Goal: Task Accomplishment & Management: Complete application form

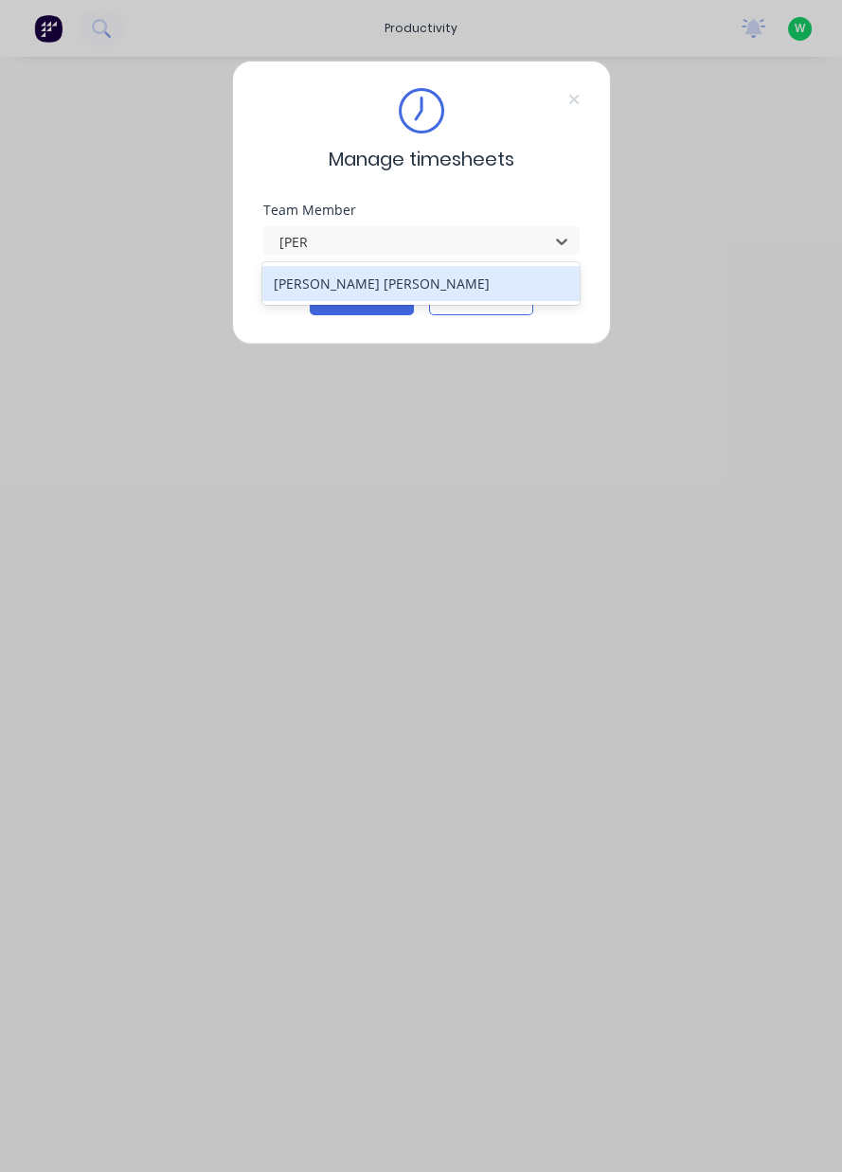
click at [440, 289] on div "[PERSON_NAME] [PERSON_NAME]" at bounding box center [420, 283] width 317 height 35
type input "[PERSON_NAME]"
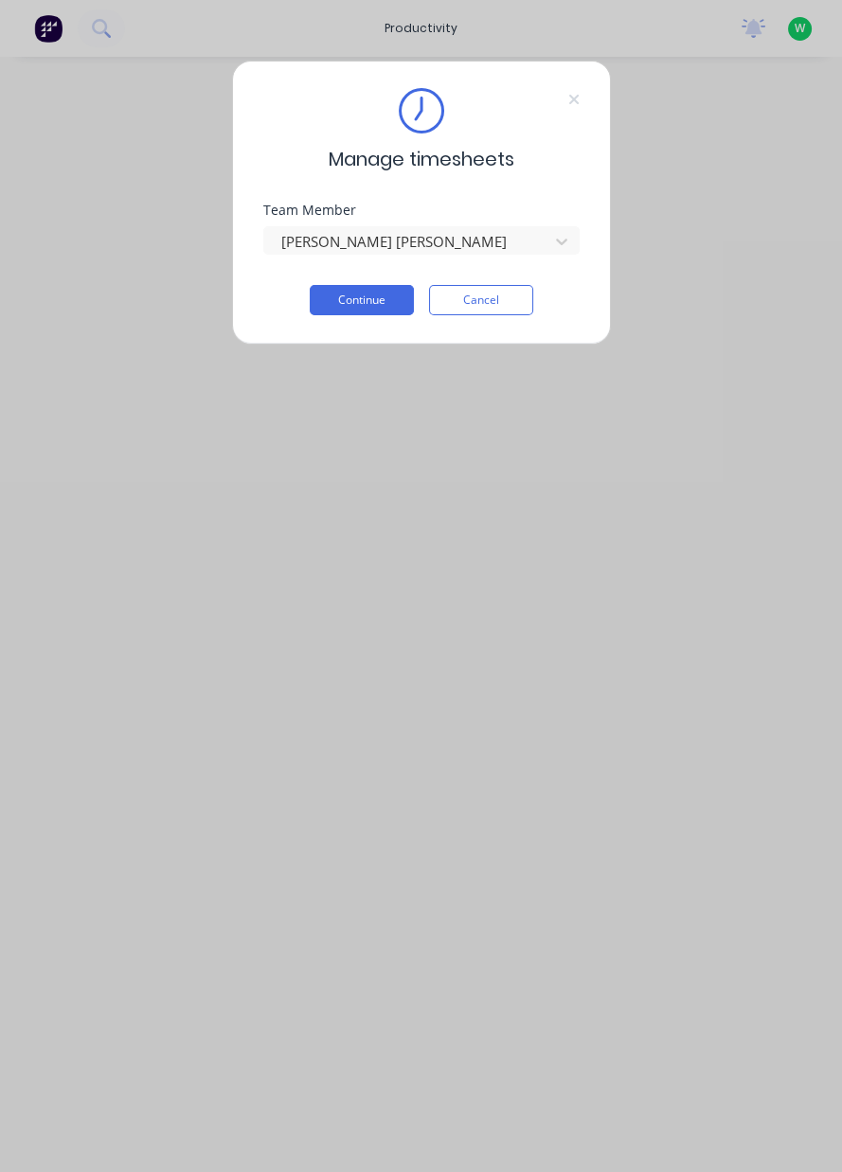
click at [373, 301] on button "Continue" at bounding box center [362, 300] width 104 height 30
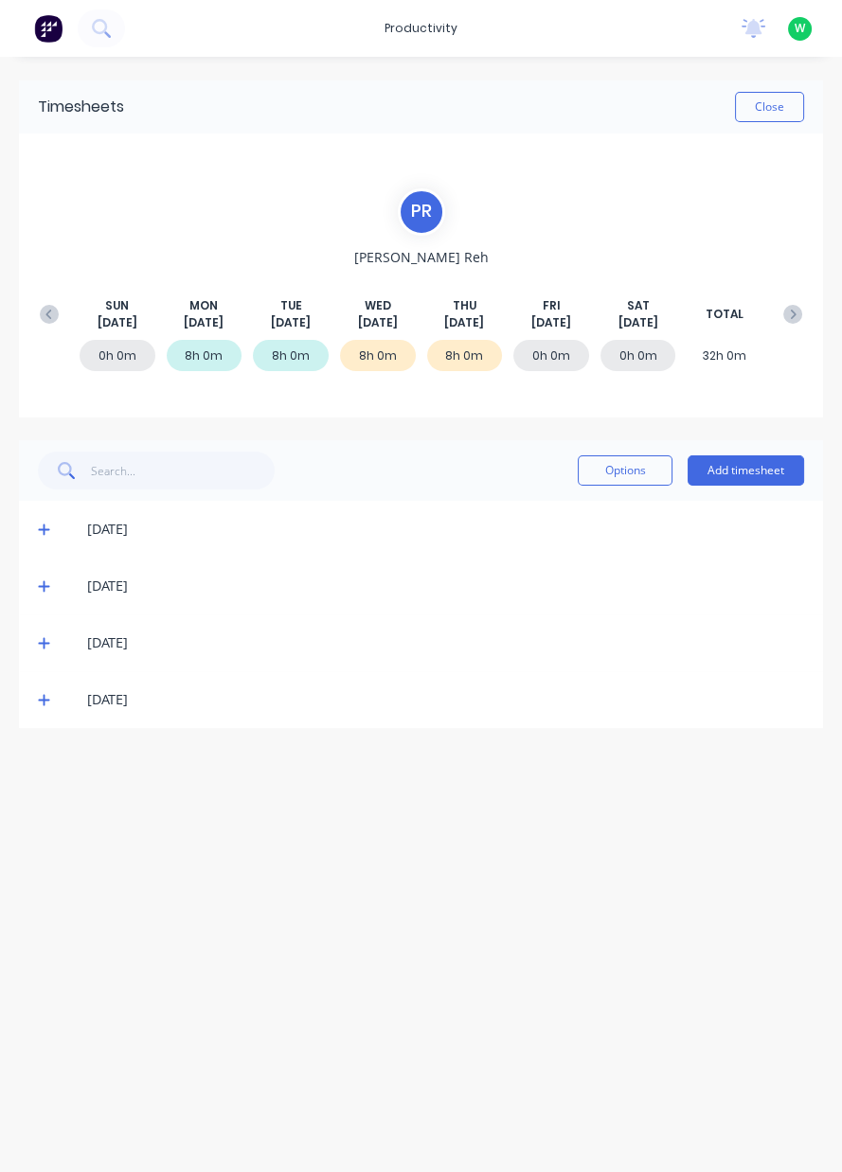
click at [778, 482] on button "Add timesheet" at bounding box center [745, 470] width 116 height 30
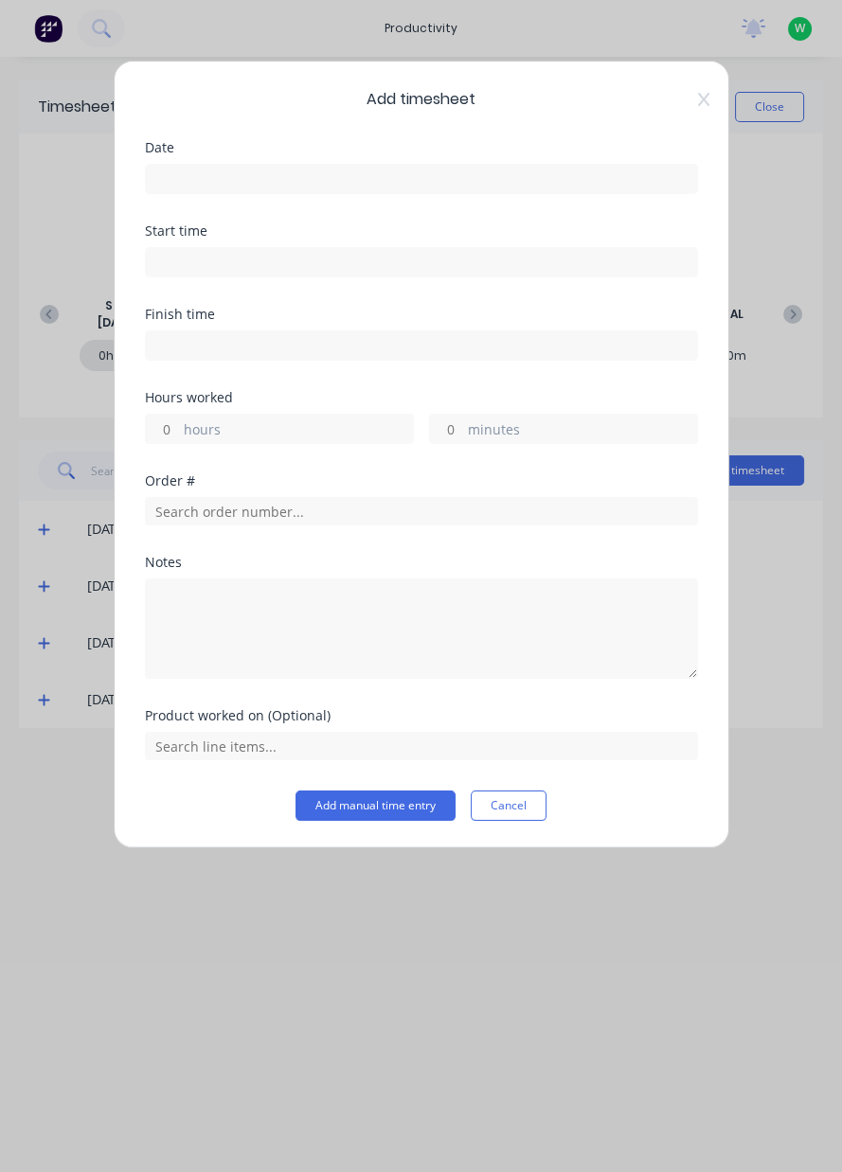
click at [629, 179] on input at bounding box center [421, 179] width 551 height 28
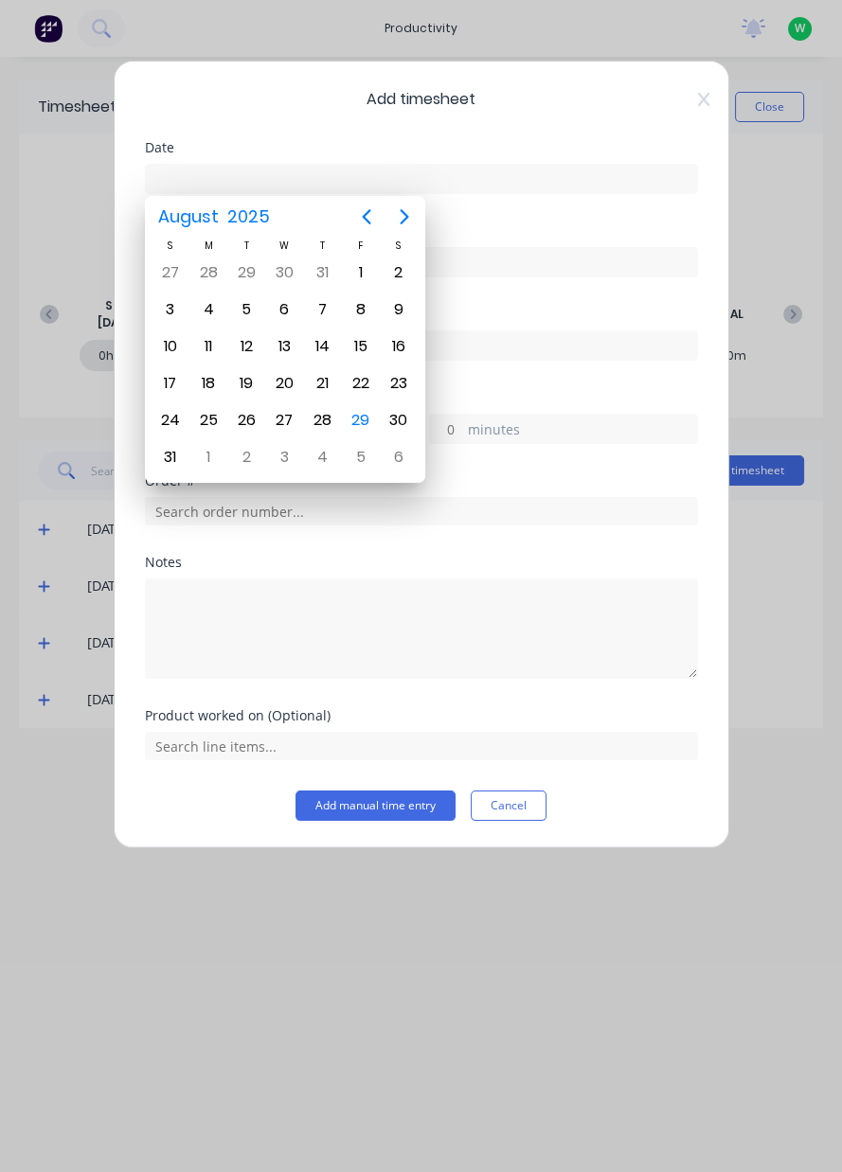
click at [354, 415] on div "29" at bounding box center [361, 420] width 28 height 28
type input "[DATE]"
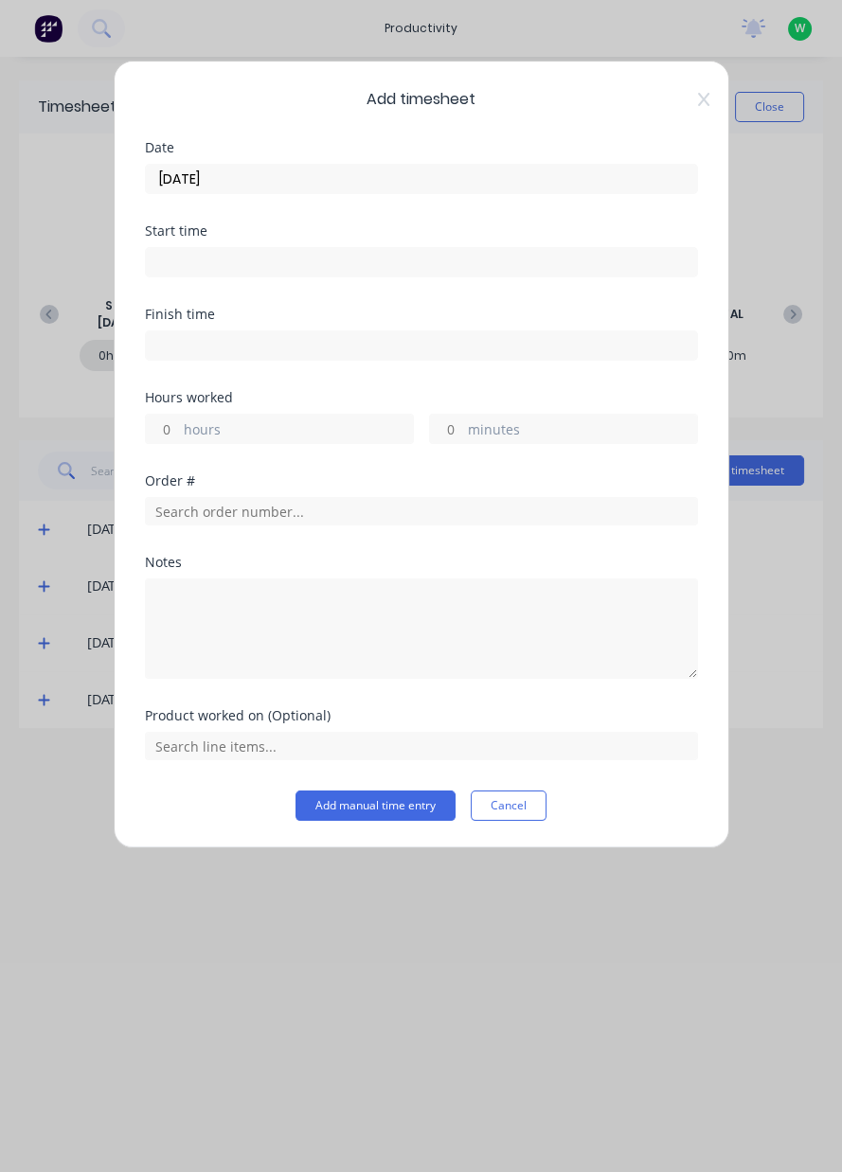
click at [421, 482] on div "Order #" at bounding box center [421, 480] width 553 height 13
click at [545, 504] on input "text" at bounding box center [421, 511] width 553 height 28
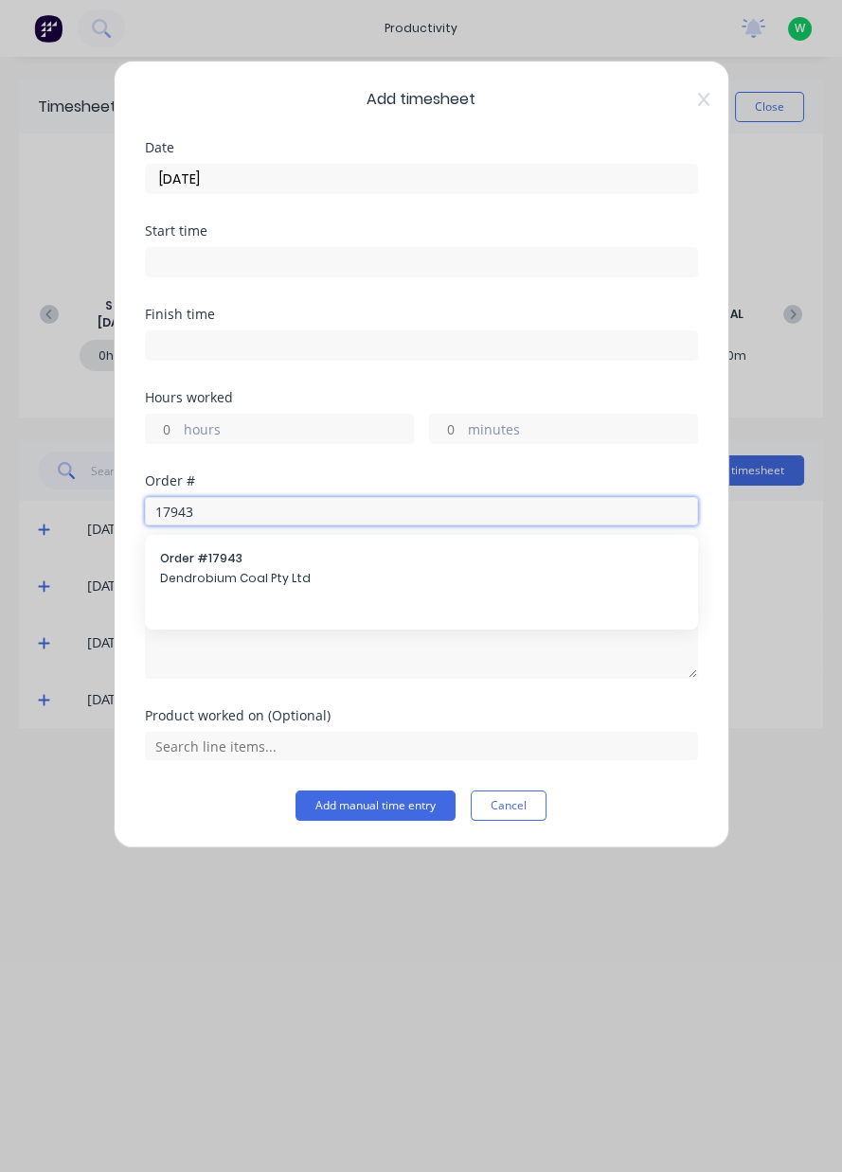
type input "17943"
click at [354, 575] on span "Dendrobium Coal Pty Ltd" at bounding box center [421, 578] width 523 height 17
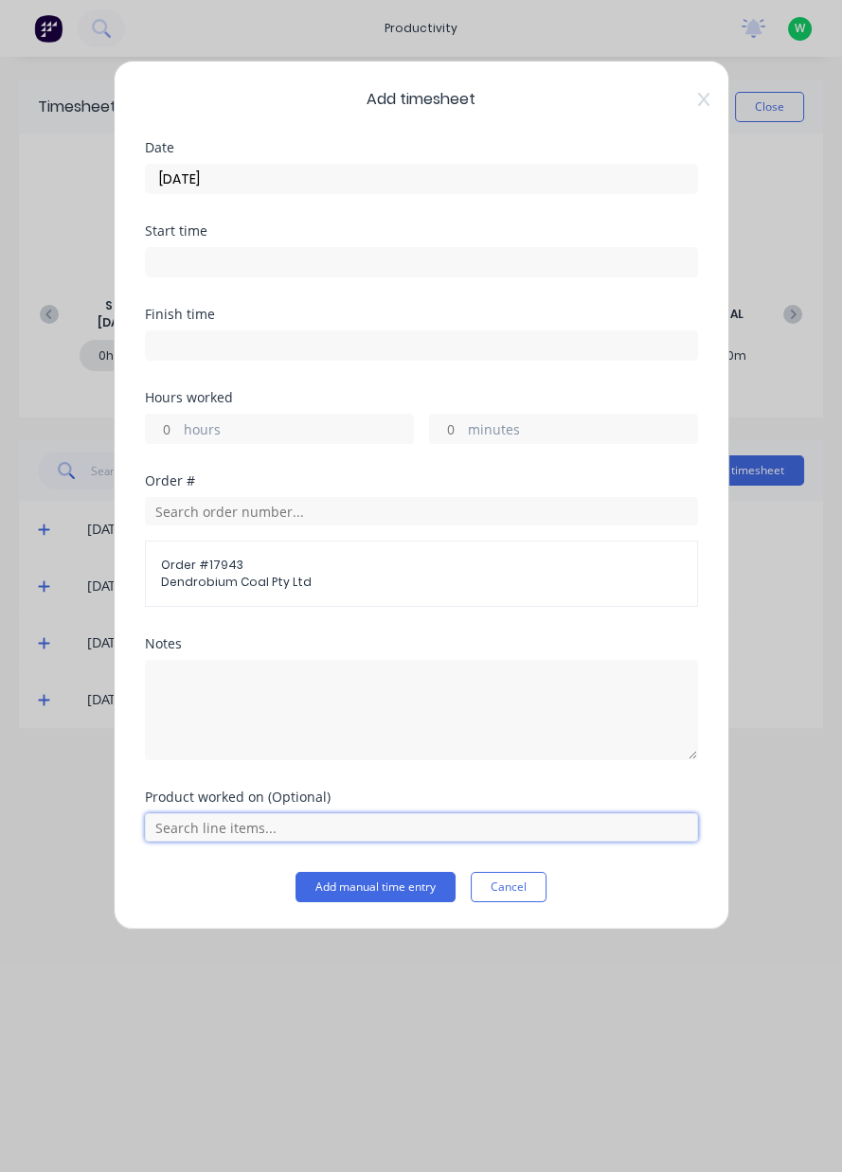
click at [541, 830] on input "text" at bounding box center [421, 827] width 553 height 28
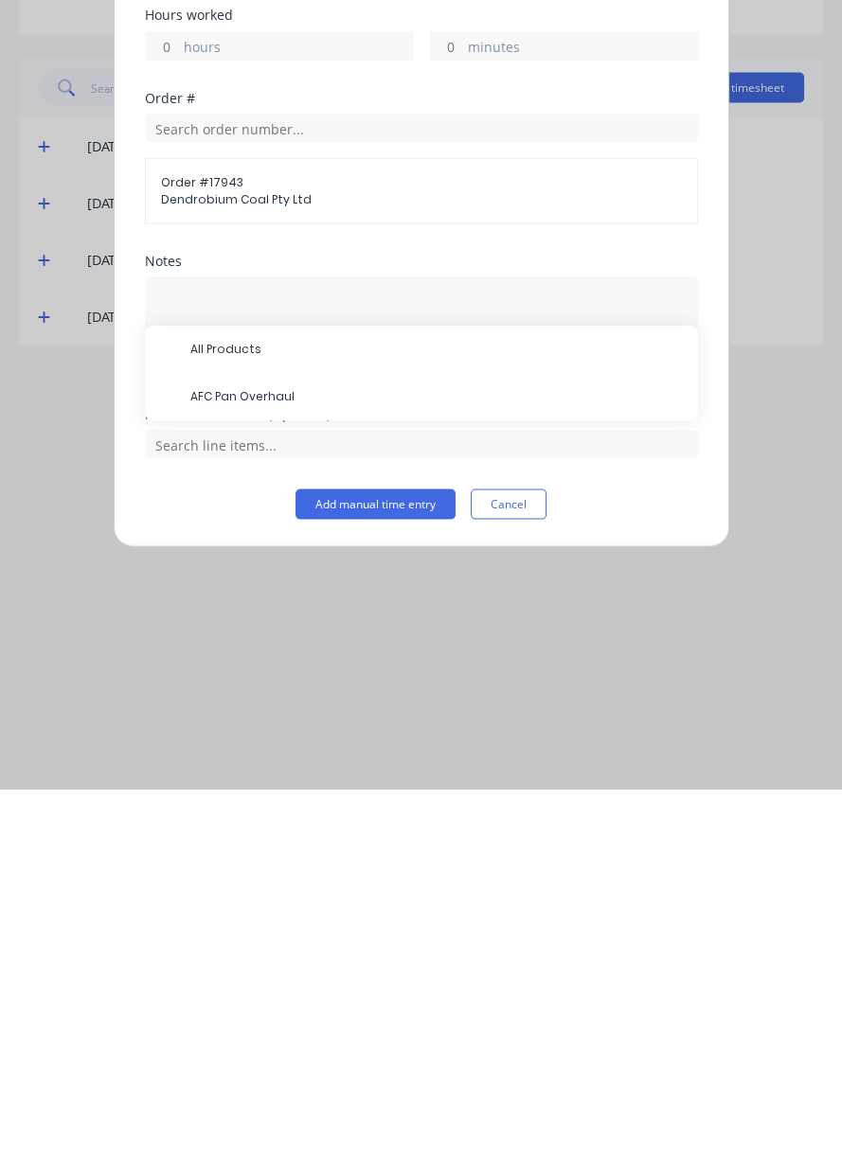
click at [345, 774] on span "AFC Pan Overhaul" at bounding box center [436, 780] width 492 height 17
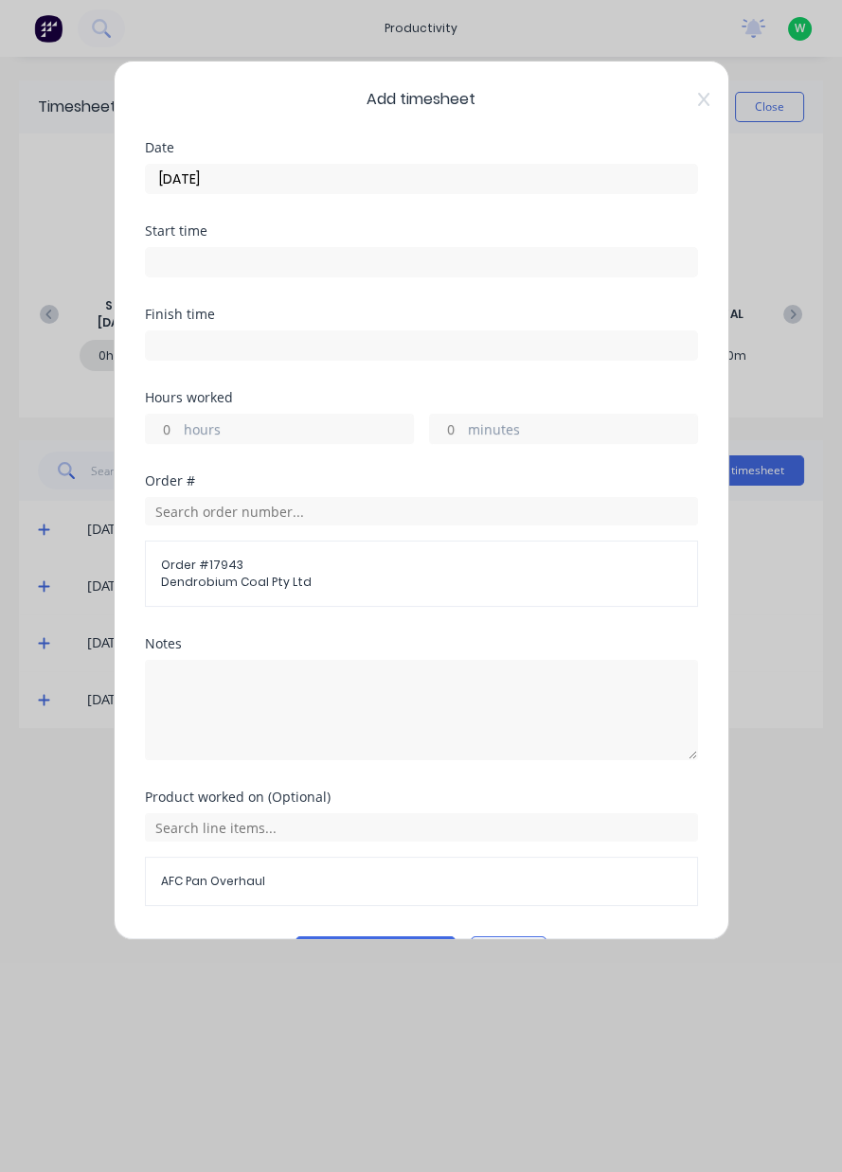
scroll to position [50, 0]
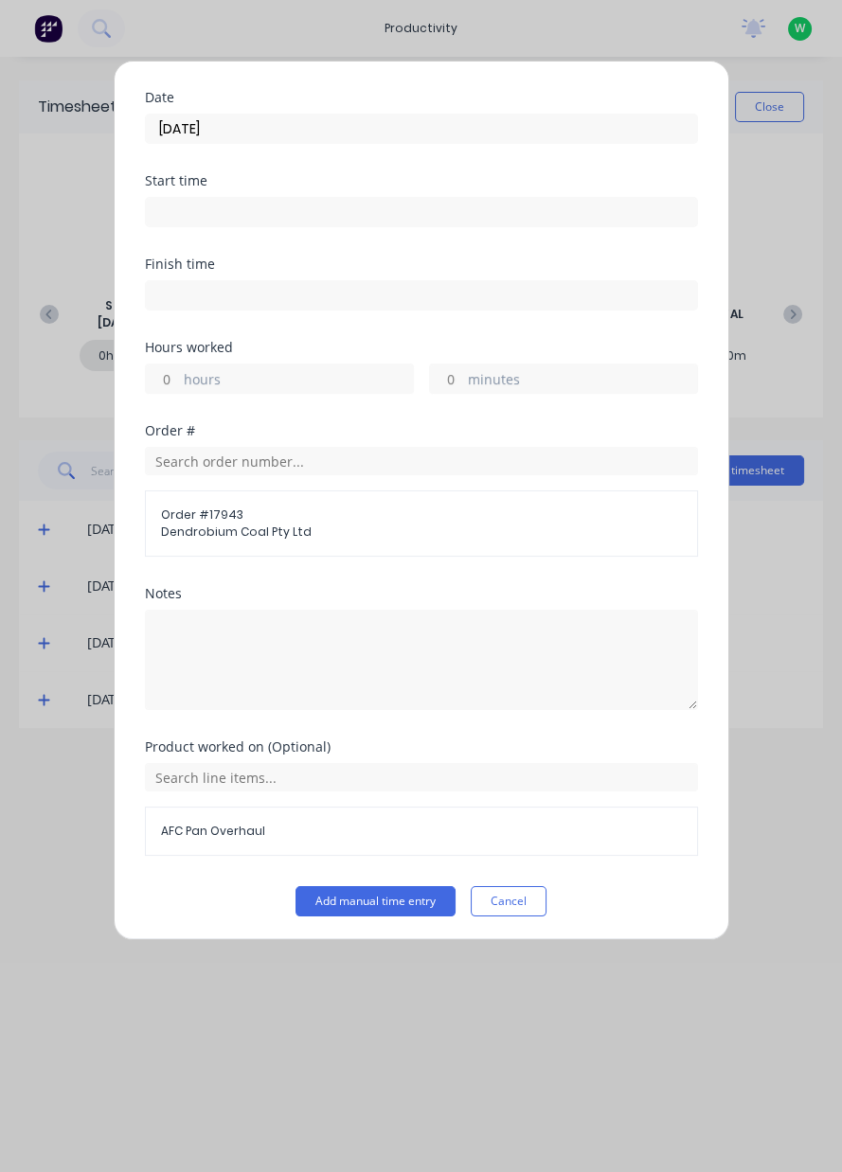
click at [393, 901] on button "Add manual time entry" at bounding box center [375, 901] width 160 height 30
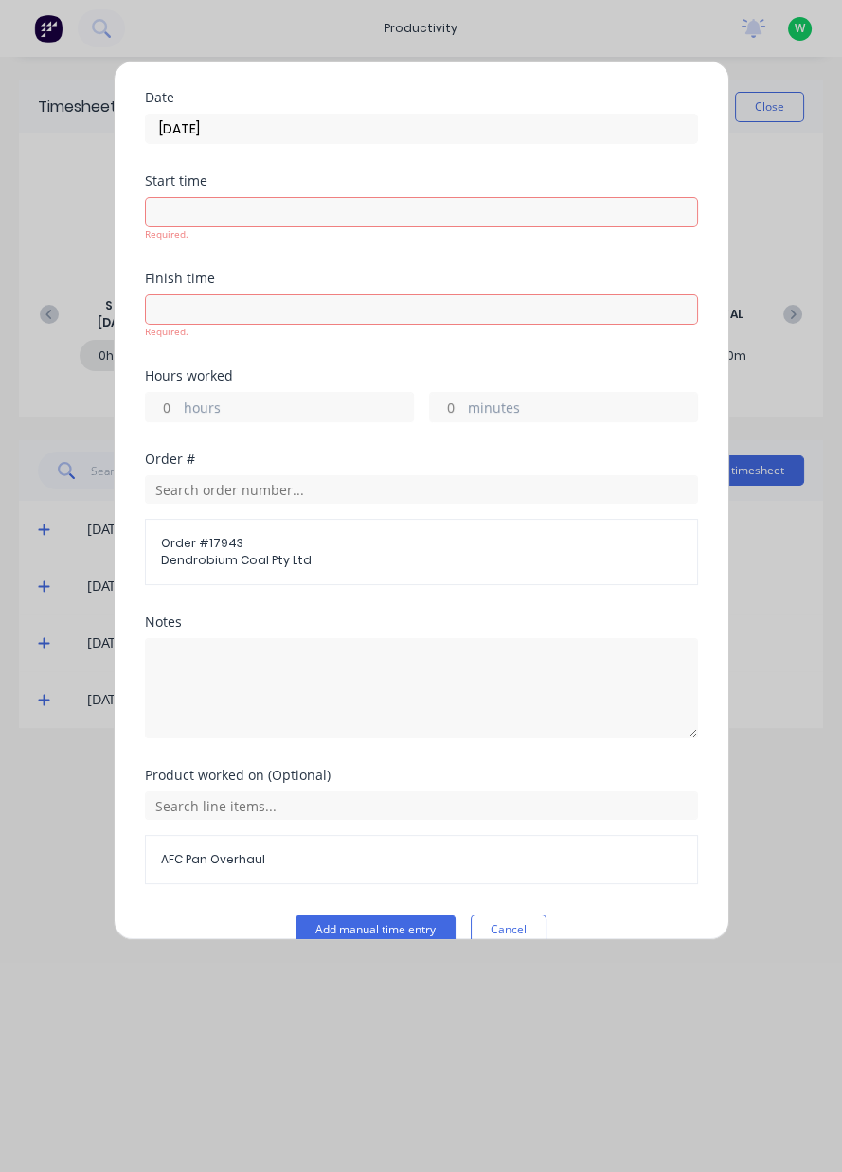
click at [400, 918] on button "Add manual time entry" at bounding box center [375, 930] width 160 height 30
click at [413, 925] on button "Add manual time entry" at bounding box center [375, 930] width 160 height 30
click at [390, 930] on button "Add manual time entry" at bounding box center [375, 930] width 160 height 30
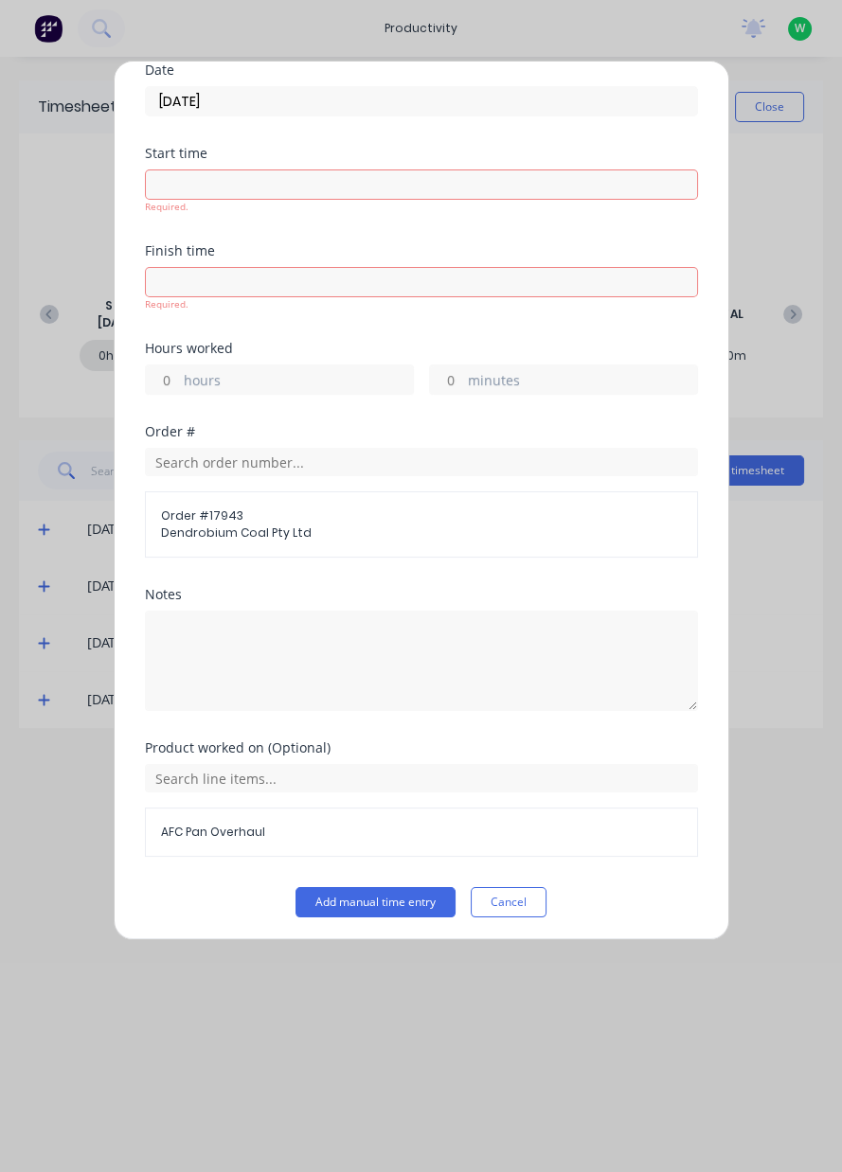
scroll to position [0, 0]
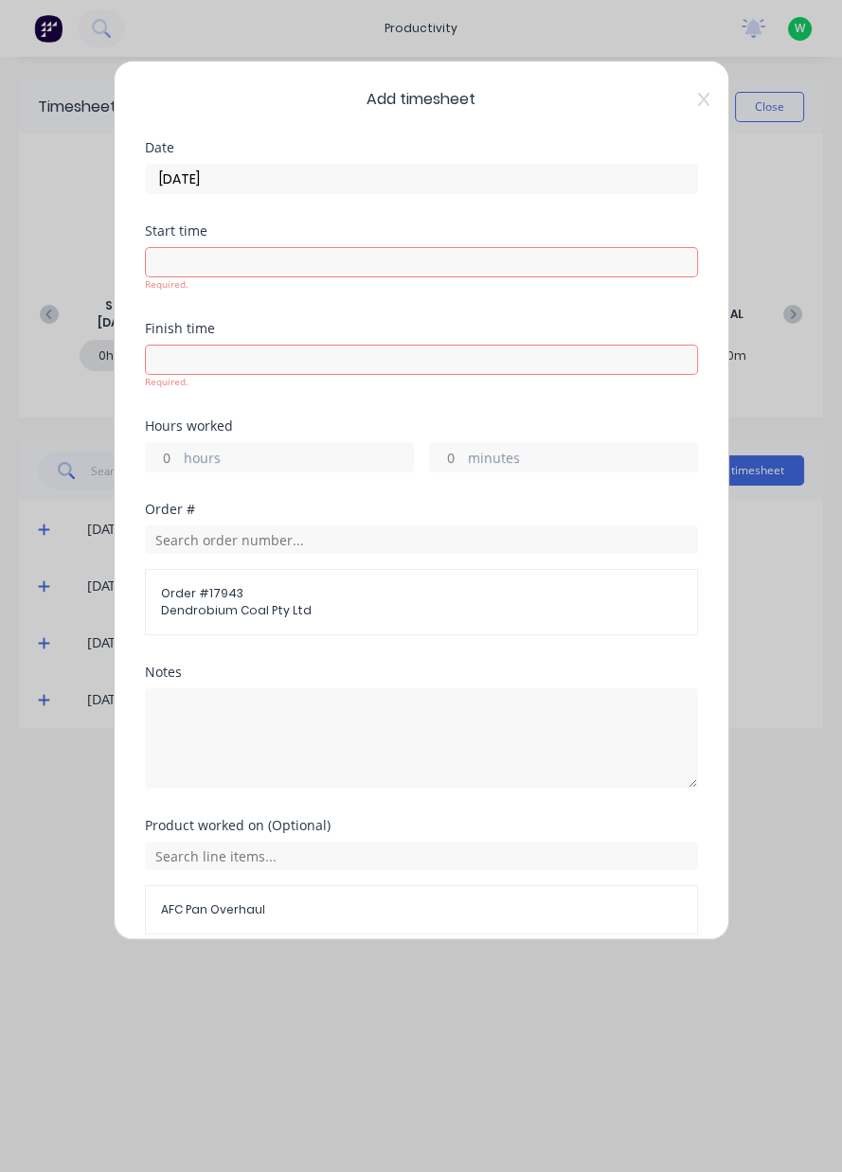
click at [377, 467] on label "hours" at bounding box center [298, 460] width 229 height 24
click at [179, 467] on input "hours" at bounding box center [162, 457] width 33 height 28
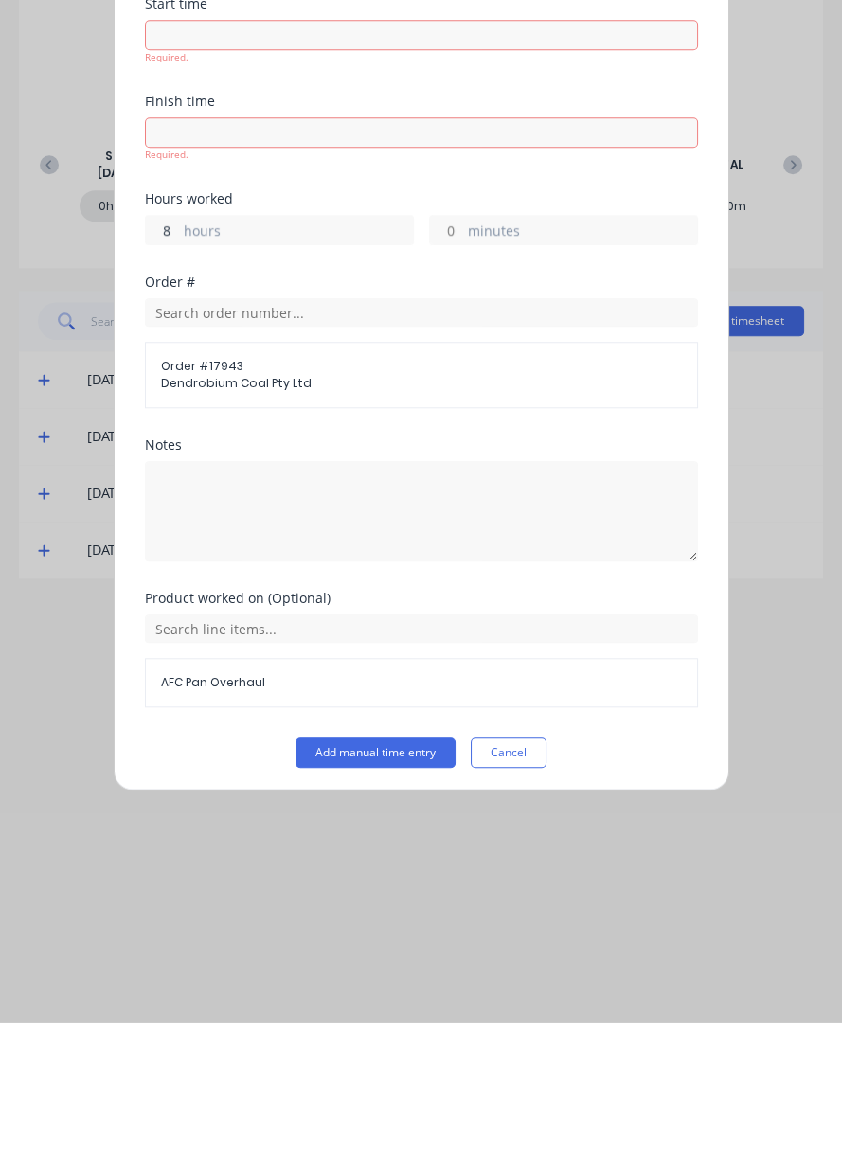
scroll to position [5, 0]
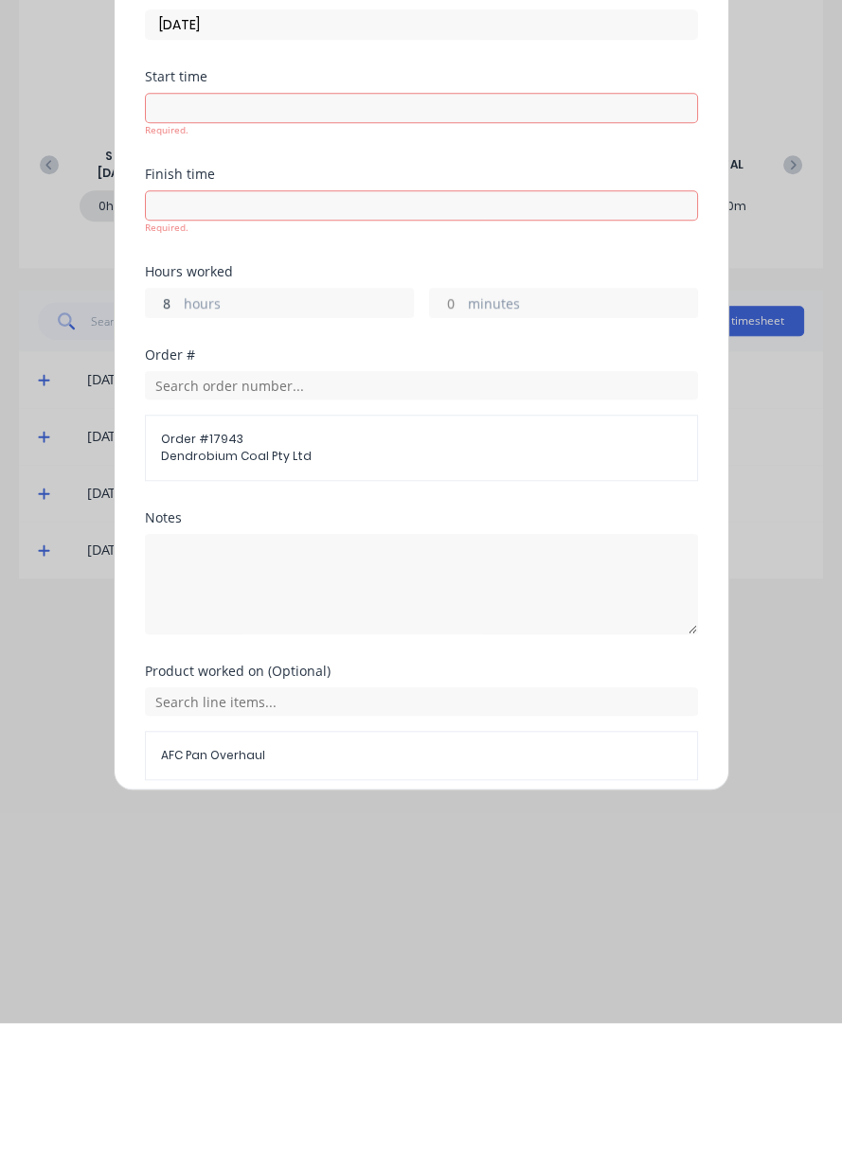
type input "8"
click at [405, 903] on div "Product worked on (Optional) AFC Pan Overhaul" at bounding box center [421, 887] width 553 height 146
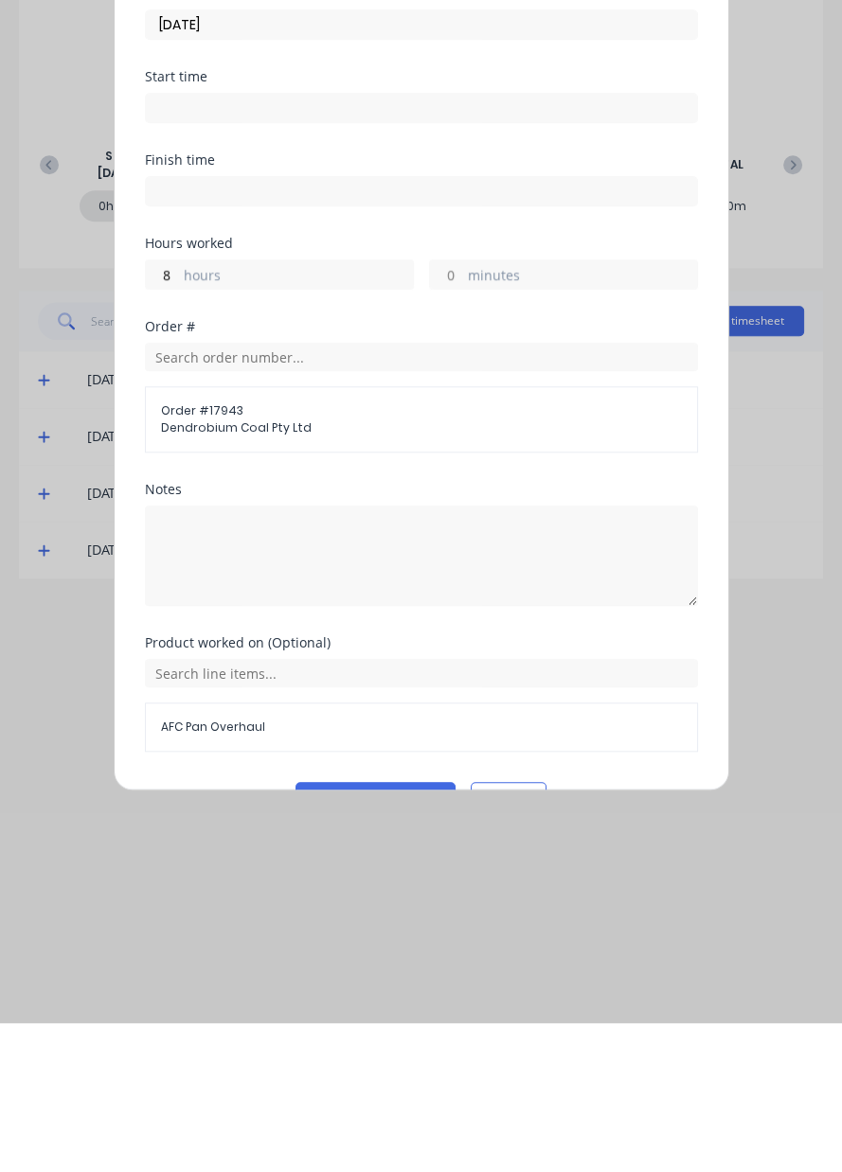
scroll to position [0, 0]
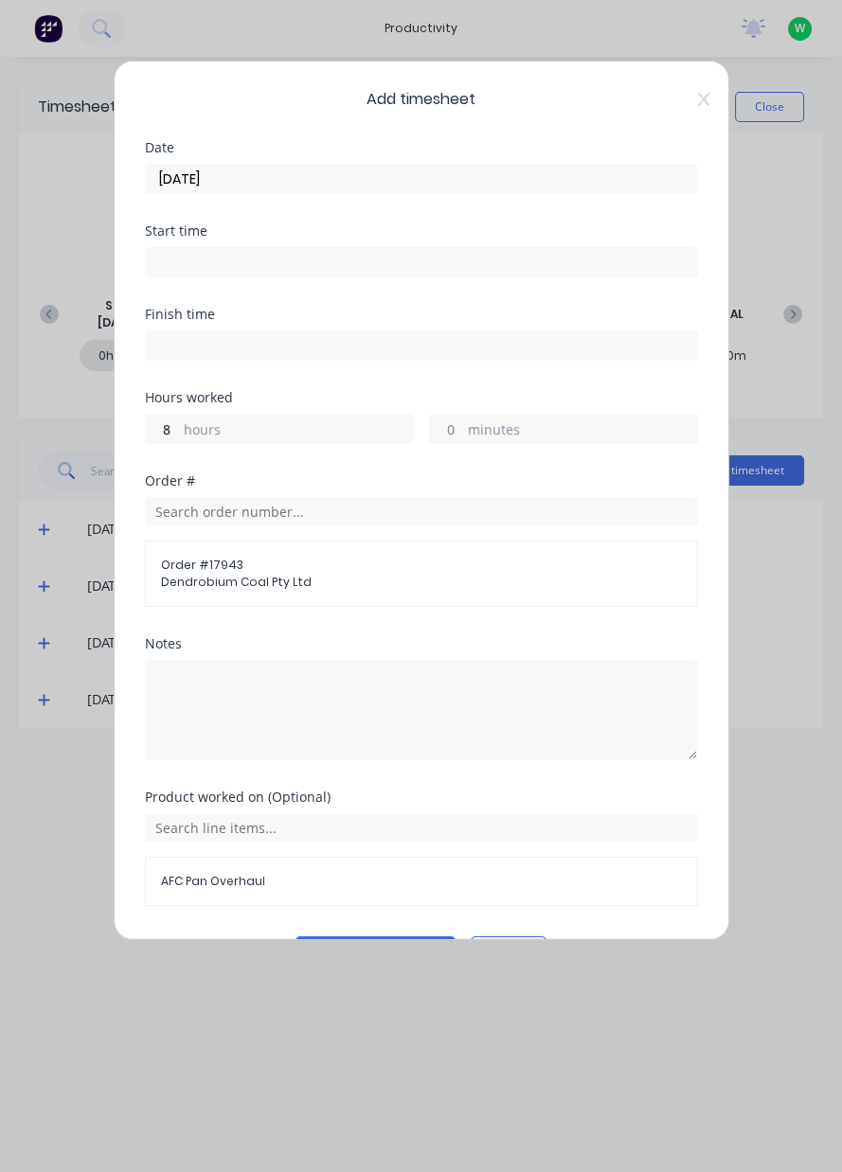
click at [400, 952] on button "Add manual time entry" at bounding box center [375, 952] width 160 height 30
